Goal: Transaction & Acquisition: Subscribe to service/newsletter

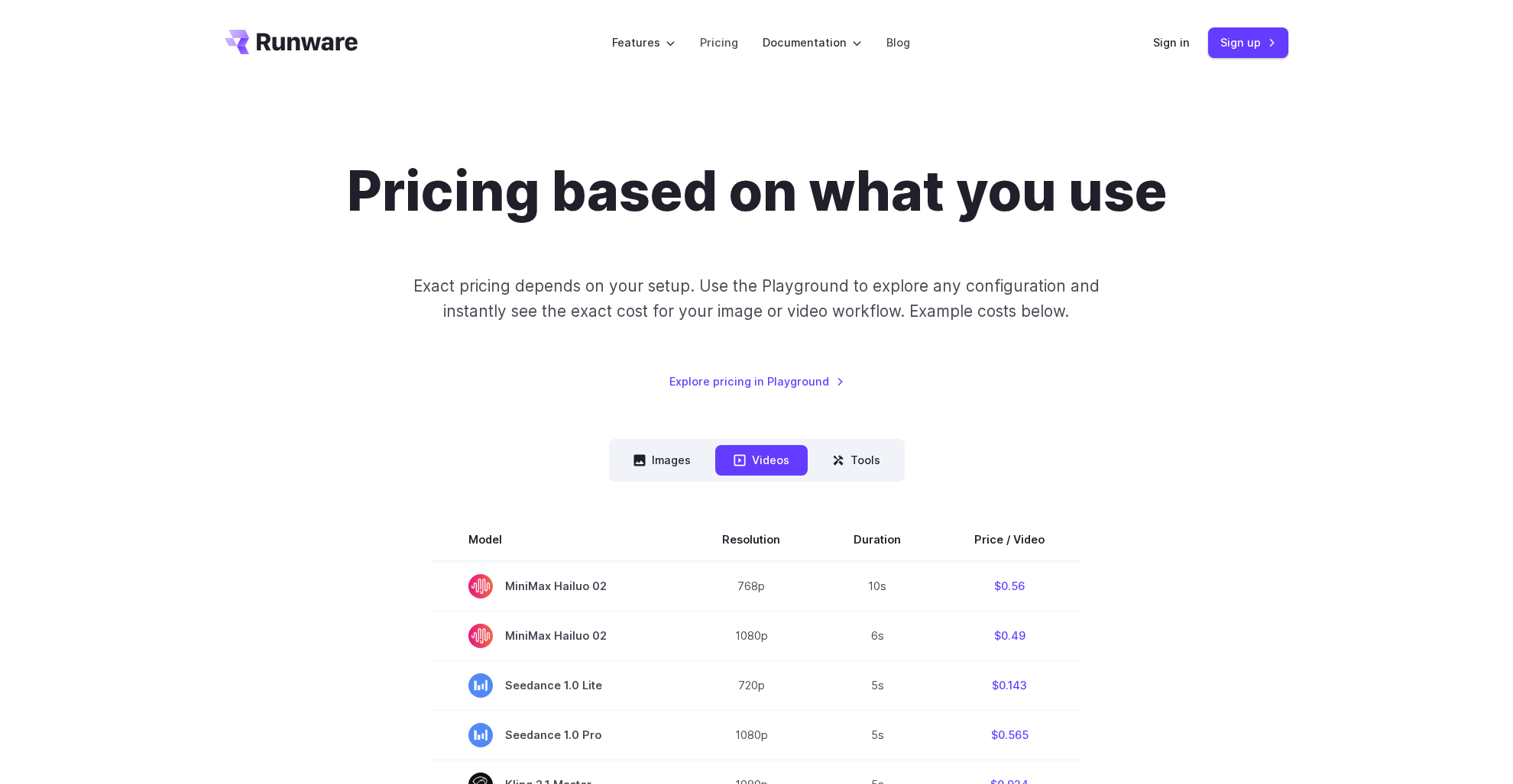
click at [316, 37] on icon "Go to /" at bounding box center [291, 42] width 133 height 24
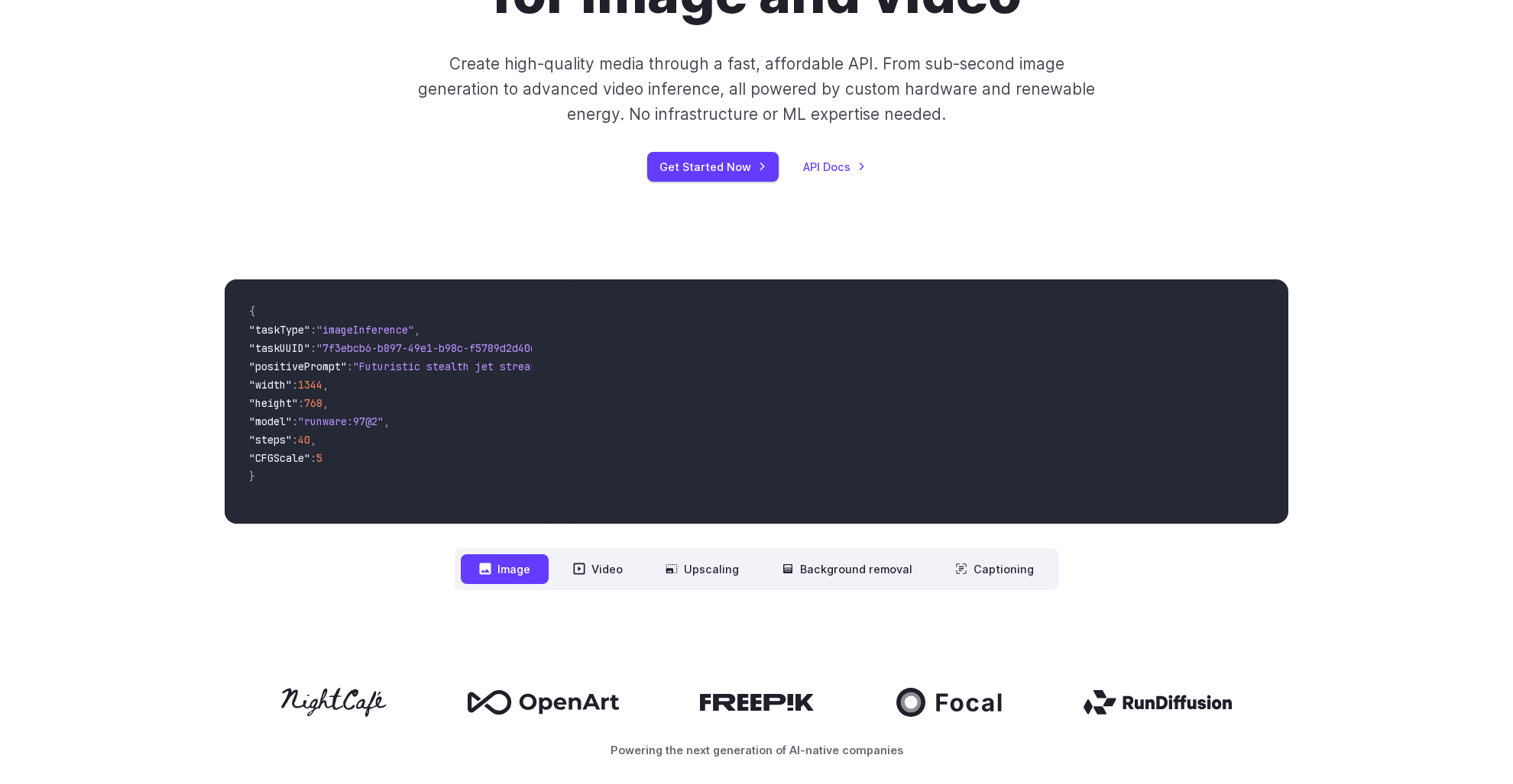
scroll to position [76, 0]
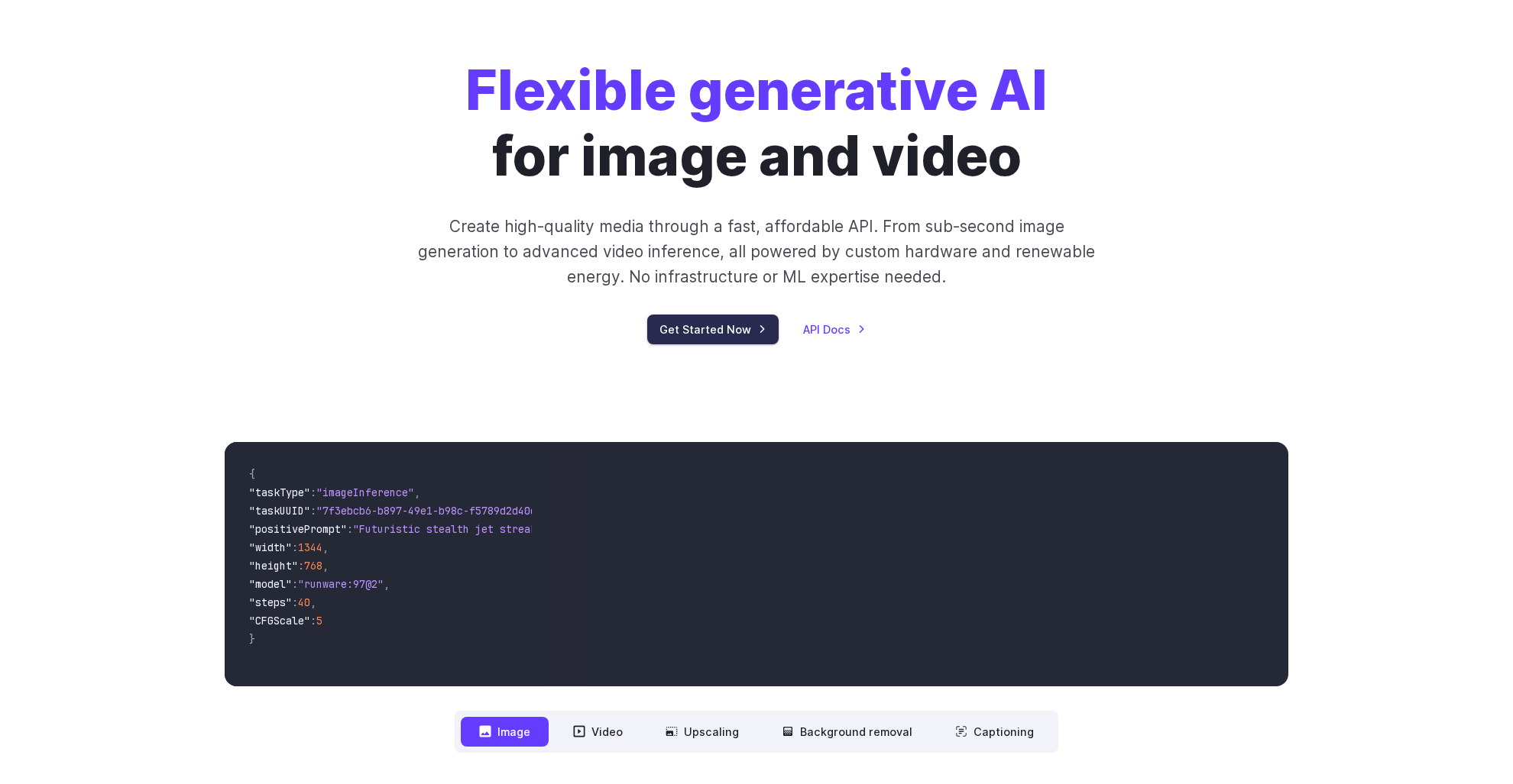
click at [699, 316] on link "Get Started Now" at bounding box center [712, 329] width 131 height 30
